Goal: Task Accomplishment & Management: Use online tool/utility

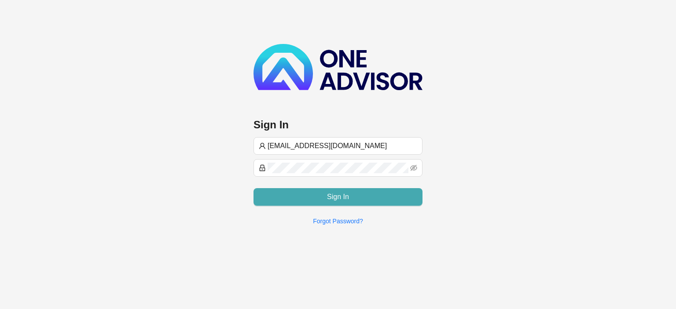
type input "[EMAIL_ADDRESS][DOMAIN_NAME]"
click at [283, 195] on button "Sign In" at bounding box center [338, 197] width 169 height 18
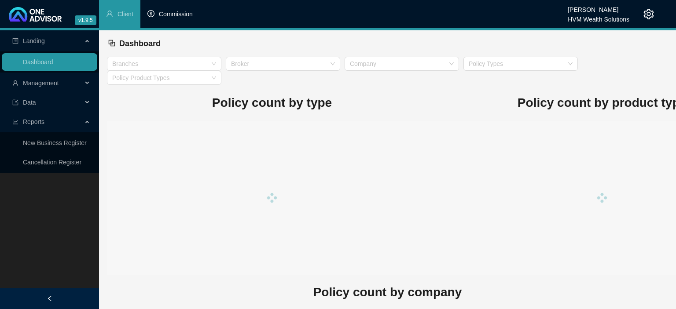
click at [167, 18] on span "Commission" at bounding box center [176, 14] width 34 height 7
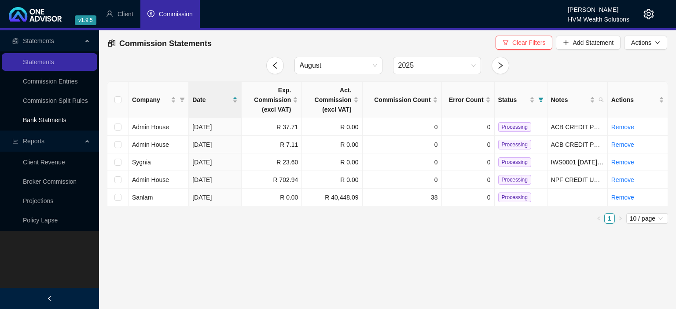
click at [65, 119] on link "Bank Statments" at bounding box center [45, 120] width 44 height 7
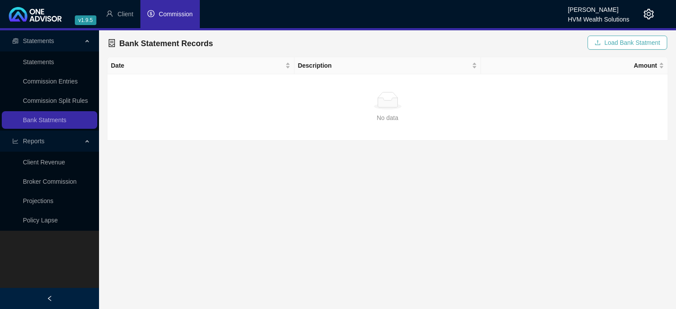
click at [607, 45] on span "Load Bank Statment" at bounding box center [632, 43] width 56 height 10
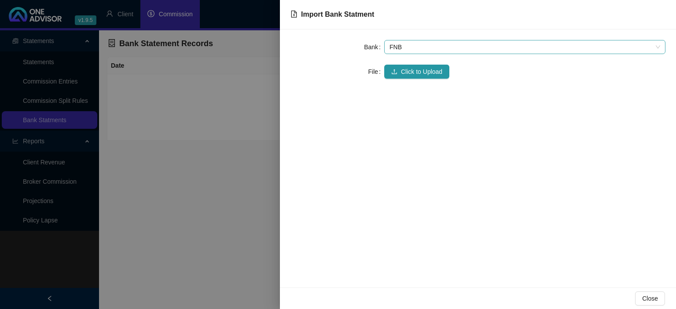
click at [437, 47] on span "FNB" at bounding box center [525, 46] width 271 height 13
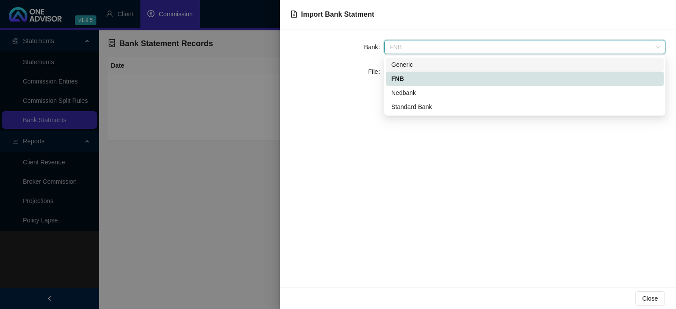
click at [400, 69] on div "Generic" at bounding box center [524, 65] width 267 height 10
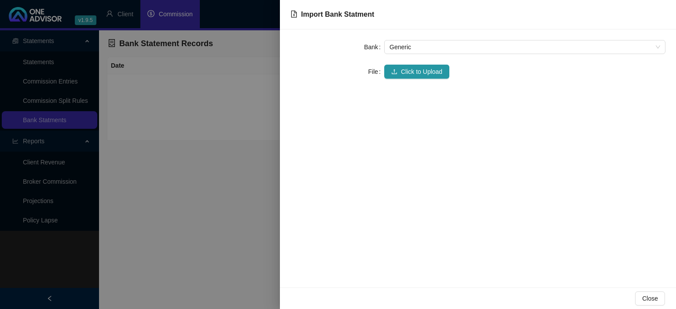
click at [400, 69] on button "Click to Upload" at bounding box center [416, 72] width 65 height 14
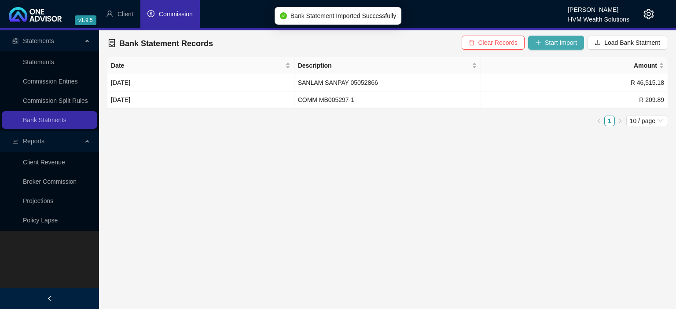
click at [547, 47] on span "Start Import" at bounding box center [561, 43] width 32 height 10
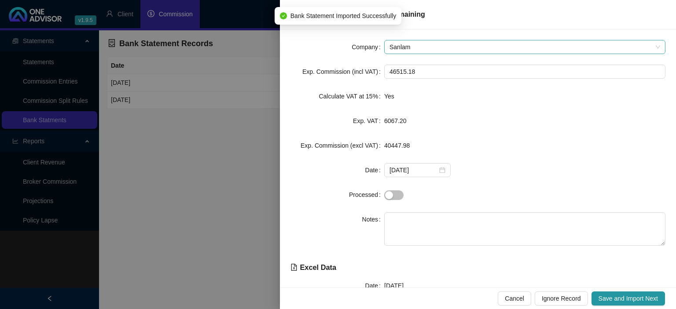
click at [408, 49] on span "Sanlam" at bounding box center [525, 46] width 271 height 13
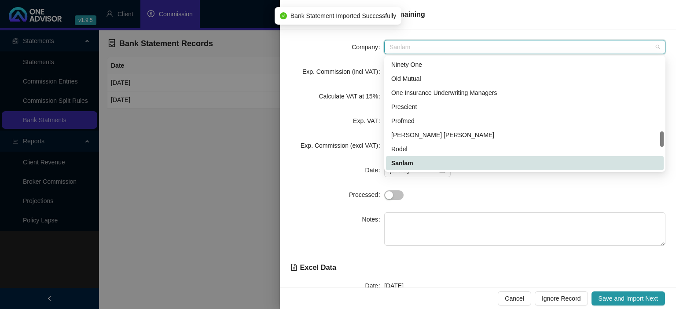
click at [351, 37] on div "Company Sanlam Exp. Commission (incl VAT) 46515.18 Calculate VAT at 15% Yes Exp…" at bounding box center [478, 158] width 396 height 258
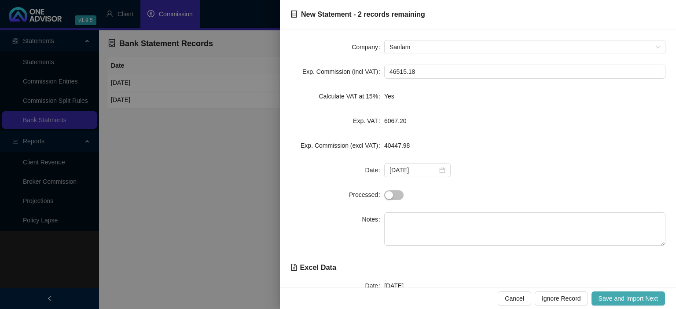
click at [608, 295] on button "Save and Import Next" at bounding box center [629, 299] width 74 height 14
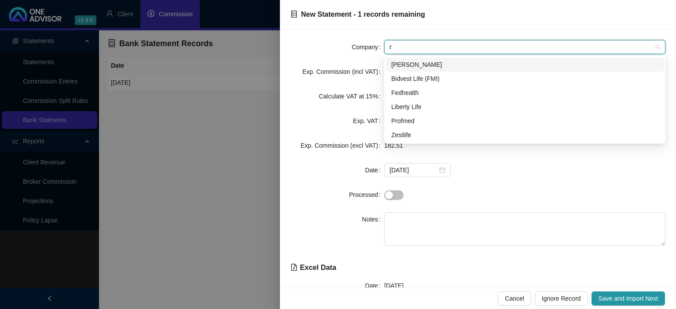
type input "fm"
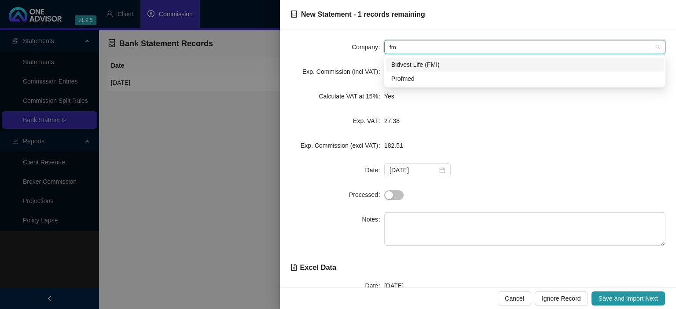
click at [416, 69] on div "Bidvest Life (FMI)" at bounding box center [524, 65] width 267 height 10
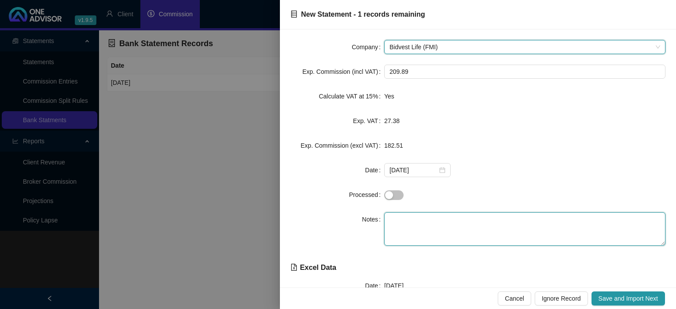
click at [399, 228] on textarea at bounding box center [524, 229] width 281 height 33
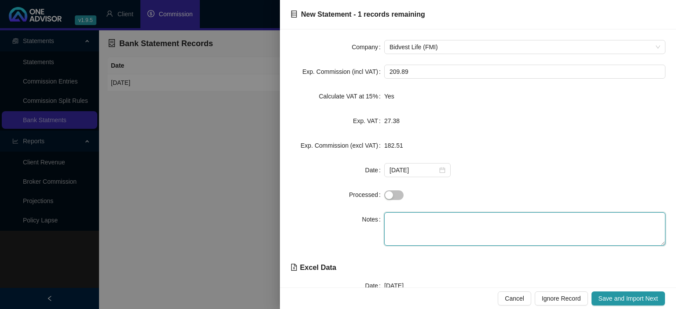
paste textarea "COMM MB005297-1"
type textarea "COMM MB005297-1"
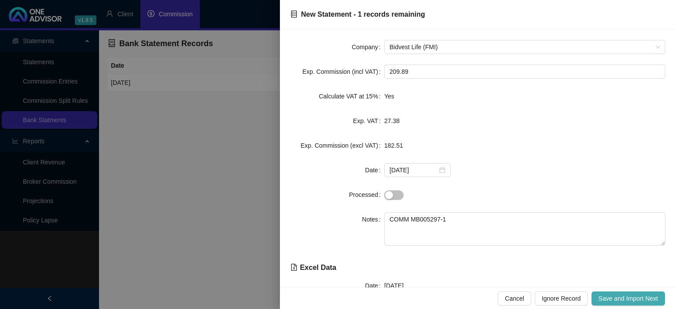
click at [642, 295] on span "Save and Import Next" at bounding box center [628, 299] width 59 height 10
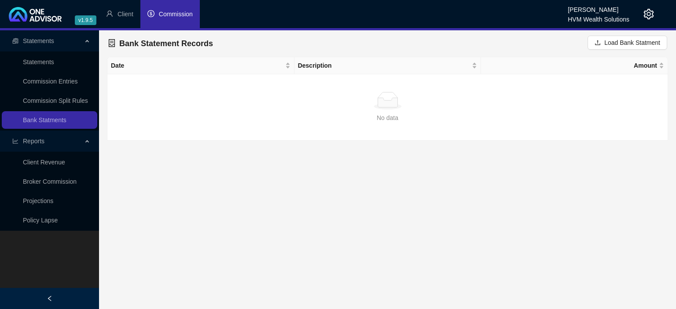
click at [171, 20] on li "Commission" at bounding box center [169, 14] width 59 height 28
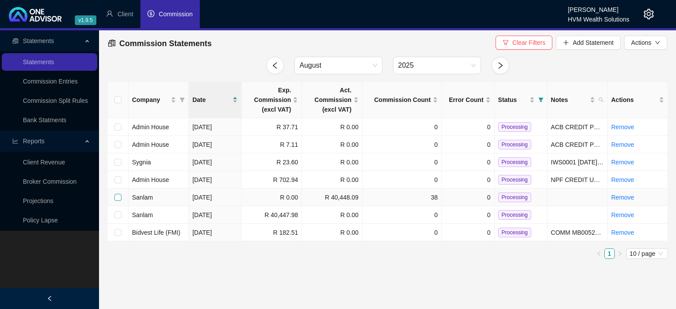
click at [120, 196] on input "checkbox" at bounding box center [117, 197] width 7 height 7
checkbox input "true"
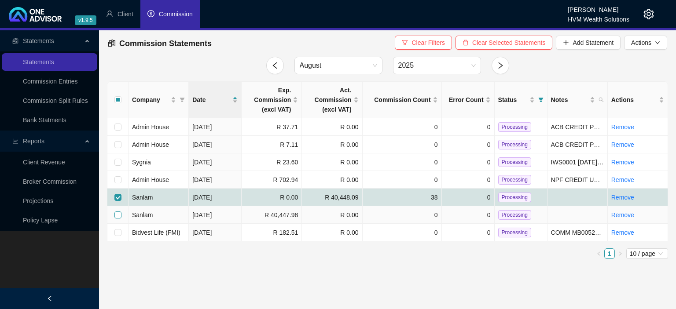
click at [117, 215] on input "checkbox" at bounding box center [117, 215] width 7 height 7
checkbox input "true"
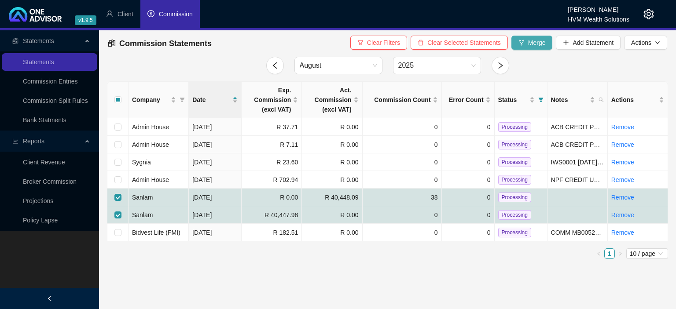
click at [531, 43] on span "Merge" at bounding box center [537, 43] width 18 height 10
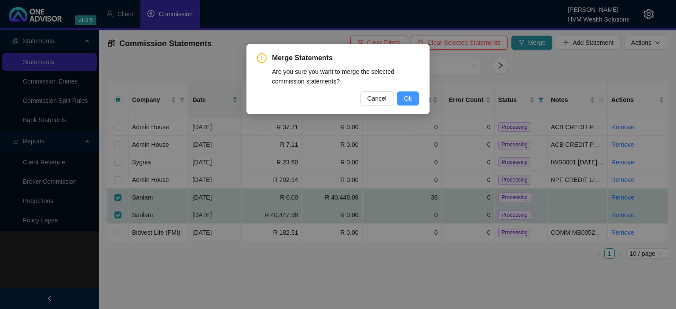
click at [398, 98] on button "Ok" at bounding box center [408, 99] width 22 height 14
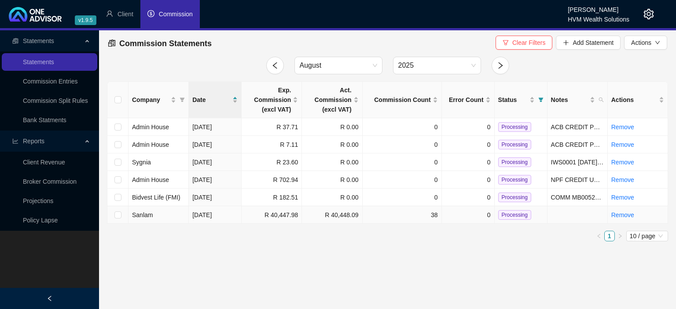
click at [503, 217] on span "Processing" at bounding box center [514, 215] width 33 height 10
click at [652, 14] on icon "setting" at bounding box center [648, 14] width 11 height 11
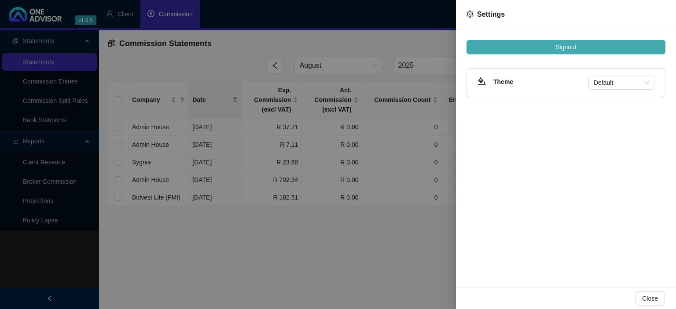
click at [552, 47] on button "Signout" at bounding box center [566, 47] width 199 height 14
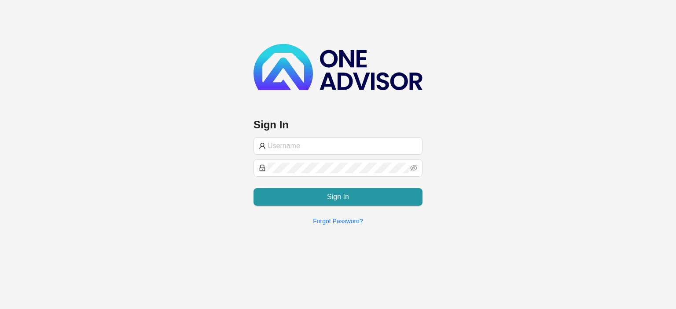
type input "[EMAIL_ADDRESS][DOMAIN_NAME]"
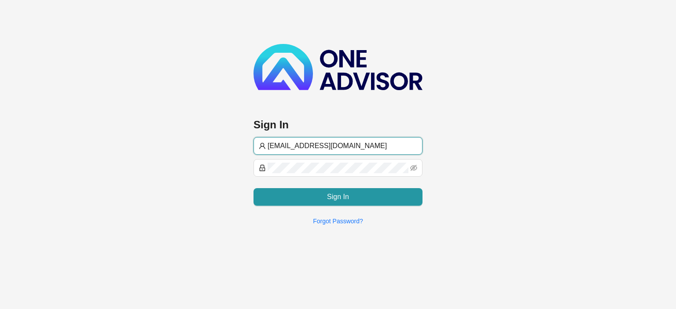
type input "[EMAIL_ADDRESS][DOMAIN_NAME]"
